Goal: Find specific page/section: Find specific page/section

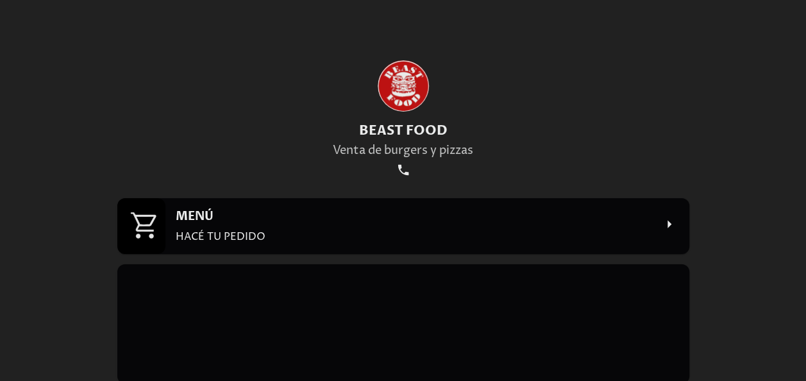
click at [417, 223] on h2 "MENÚ" at bounding box center [415, 216] width 479 height 16
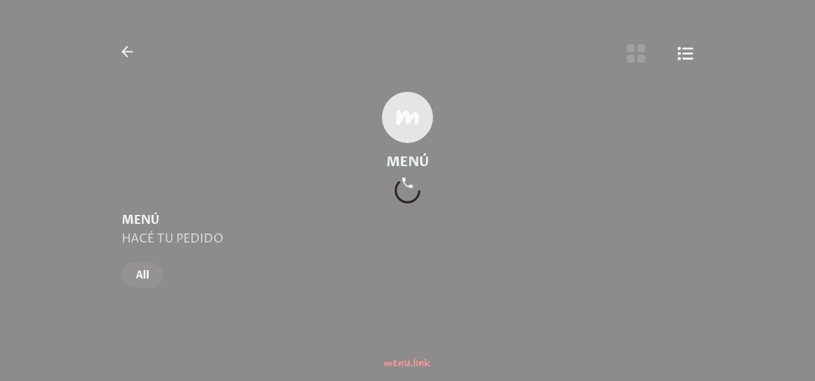
drag, startPoint x: 417, startPoint y: 223, endPoint x: 480, endPoint y: 91, distance: 146.0
click at [480, 91] on div at bounding box center [407, 190] width 815 height 381
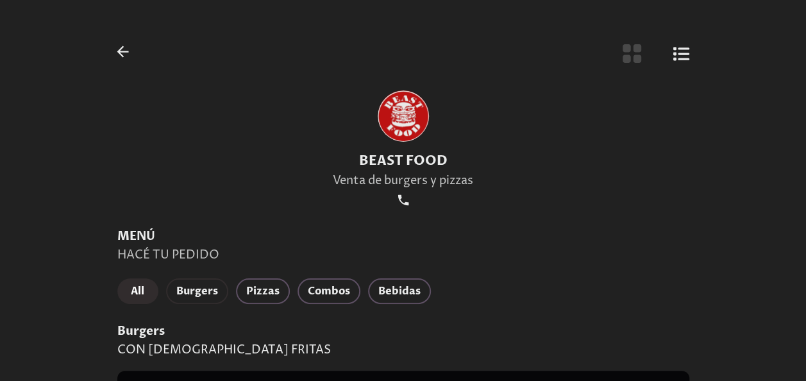
click at [203, 294] on span "Burgers" at bounding box center [197, 291] width 42 height 18
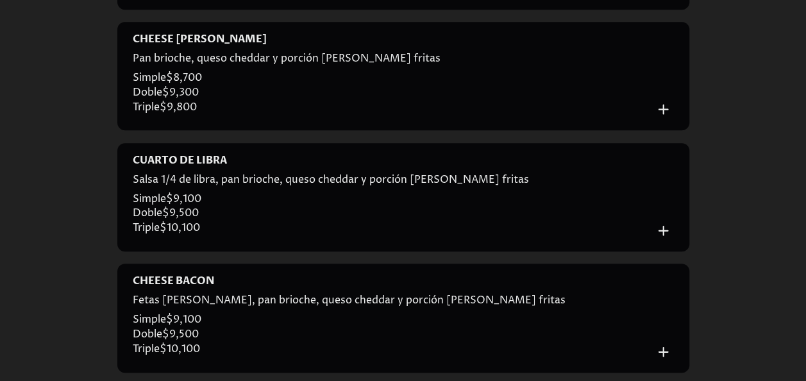
scroll to position [101, 0]
